Goal: Task Accomplishment & Management: Manage account settings

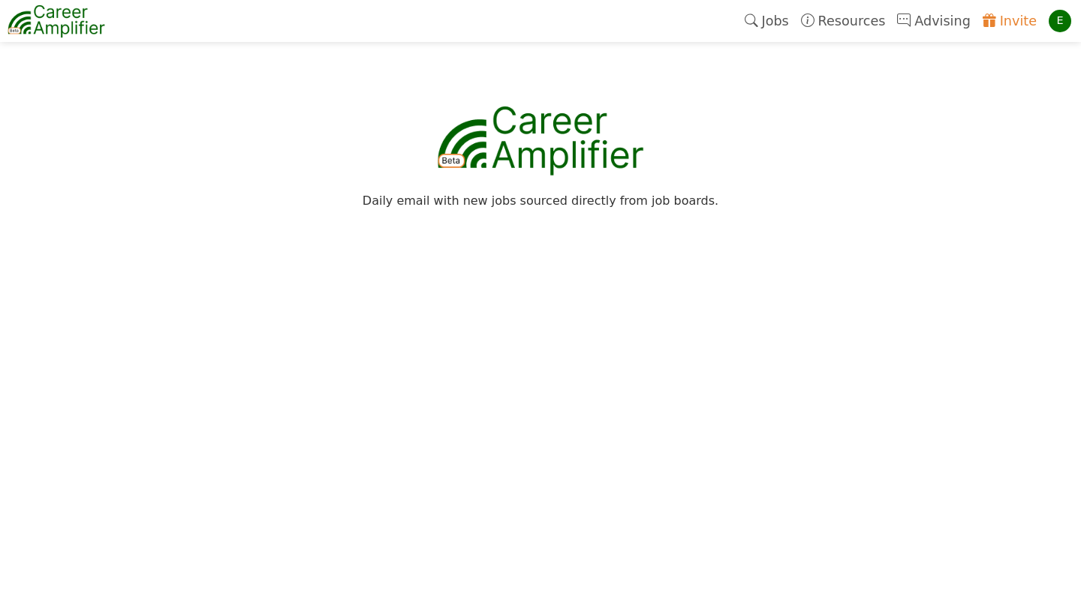
click at [1026, 20] on link "Invite" at bounding box center [1009, 21] width 66 height 35
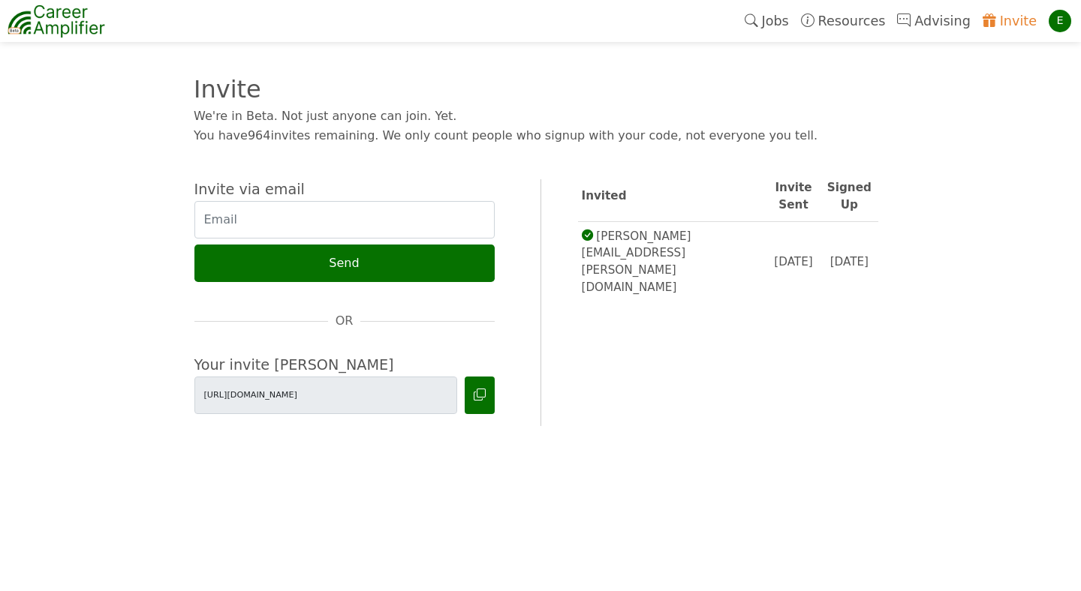
click at [1065, 22] on div "E" at bounding box center [1059, 21] width 23 height 23
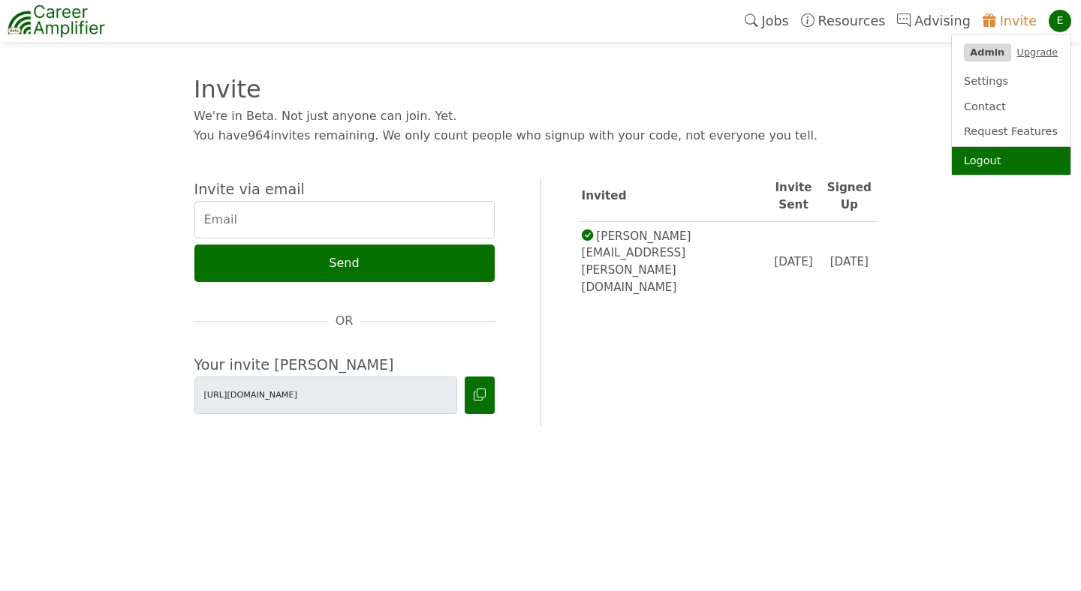
click at [979, 164] on link "Logout" at bounding box center [1011, 161] width 119 height 29
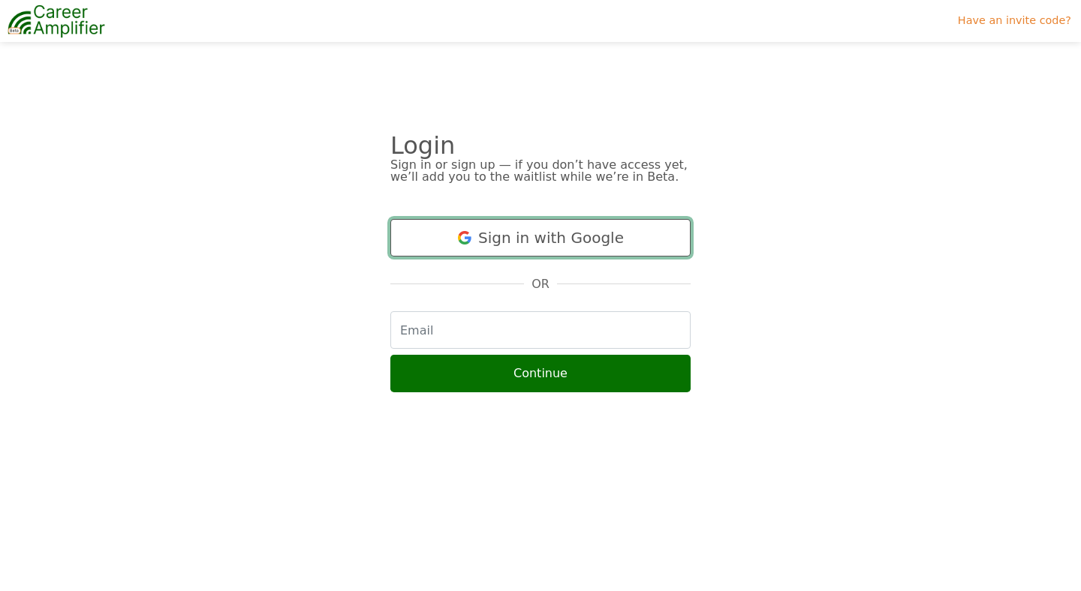
click at [550, 236] on button "Sign in with Google" at bounding box center [540, 238] width 300 height 38
